Goal: Task Accomplishment & Management: Manage account settings

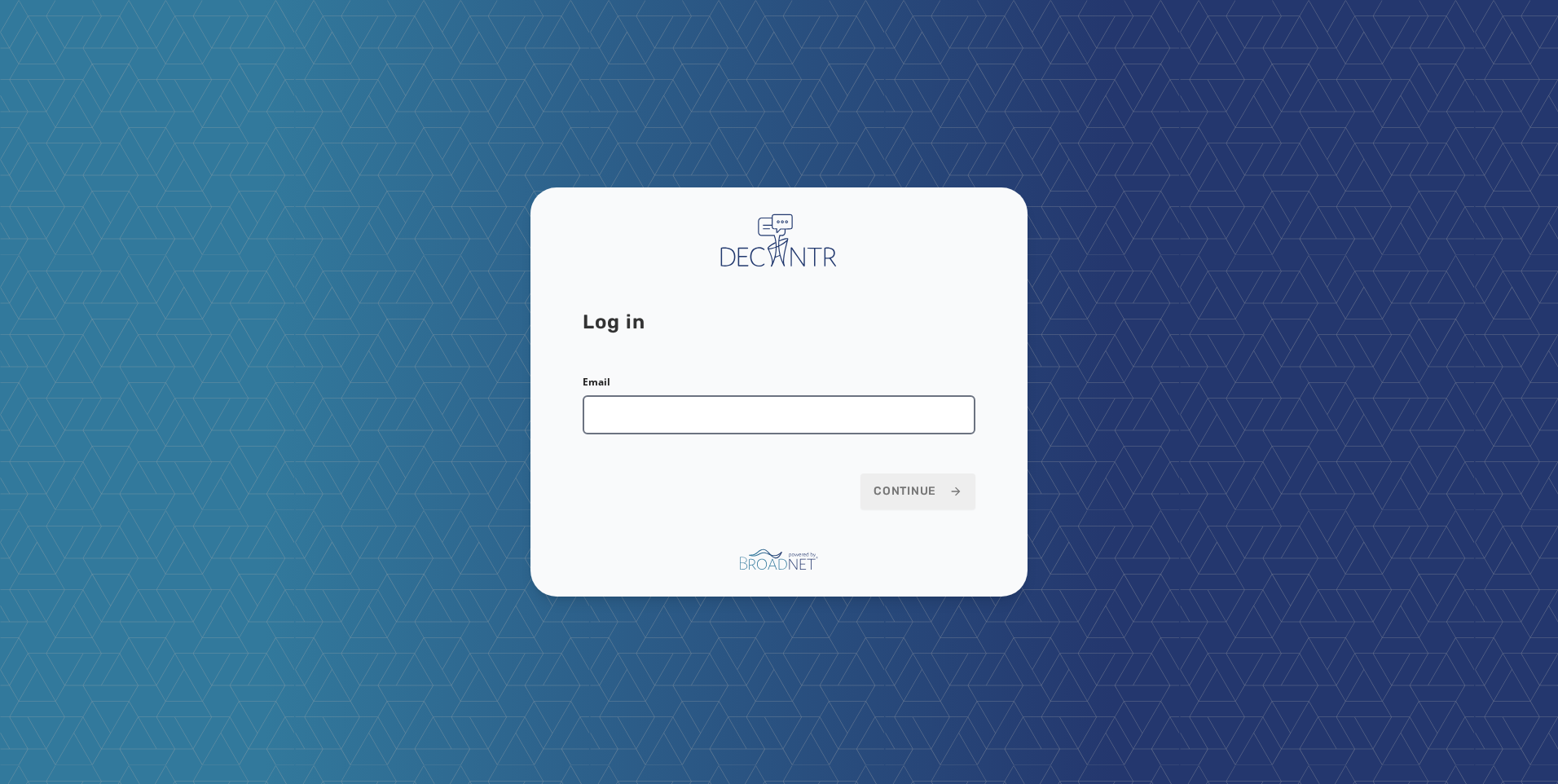
click at [660, 419] on input "Email" at bounding box center [779, 414] width 393 height 39
type input "**********"
click at [929, 483] on span "Continue" at bounding box center [918, 491] width 89 height 16
